Goal: Find contact information: Find contact information

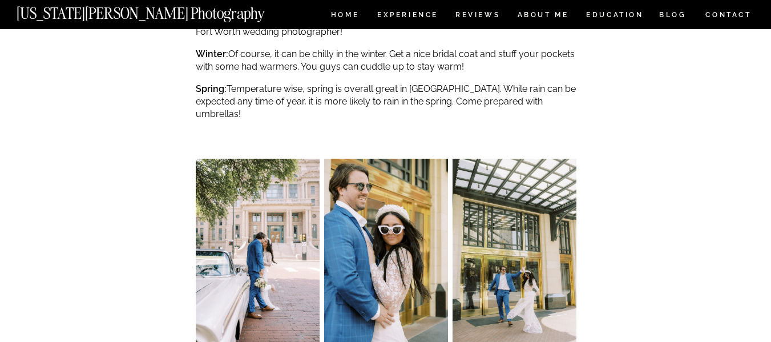
scroll to position [2229, 0]
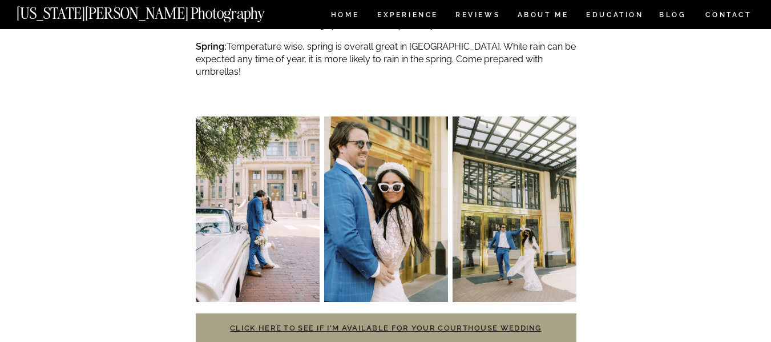
click at [396, 323] on link "Click here to see if I’m available for your courthouse wedding" at bounding box center [385, 327] width 311 height 9
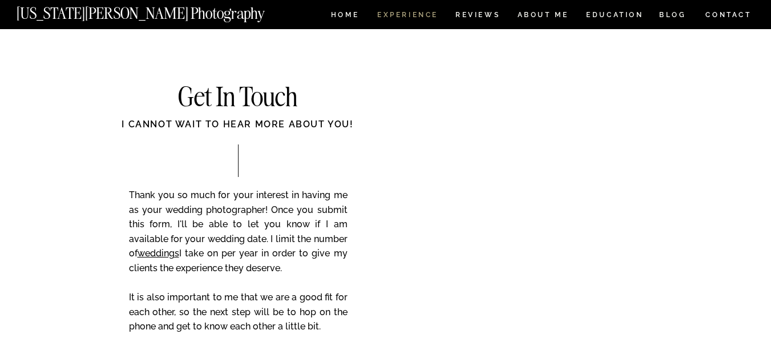
click at [404, 18] on nav "Experience" at bounding box center [407, 16] width 60 height 10
